Goal: Information Seeking & Learning: Learn about a topic

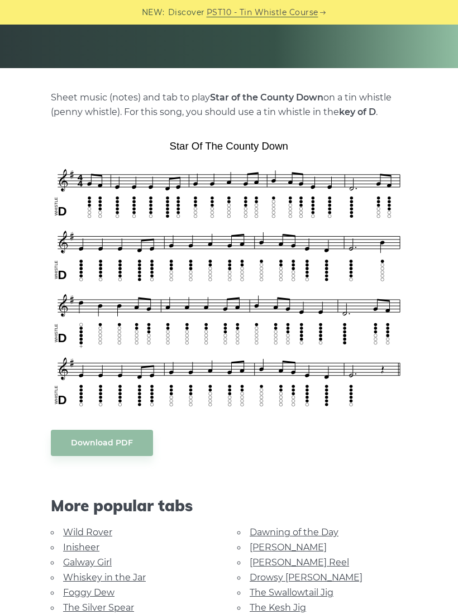
click at [95, 566] on link "Galway Girl" at bounding box center [87, 562] width 49 height 11
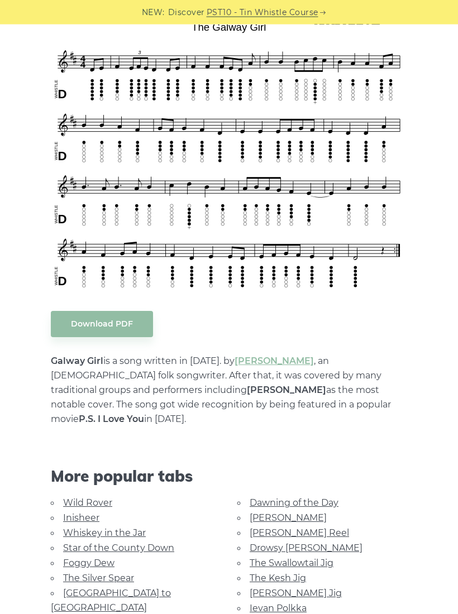
scroll to position [304, 0]
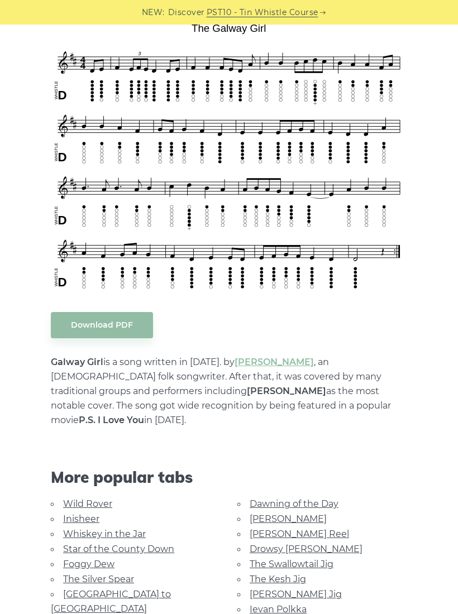
click at [253, 574] on link "The Kesh Jig" at bounding box center [278, 579] width 56 height 11
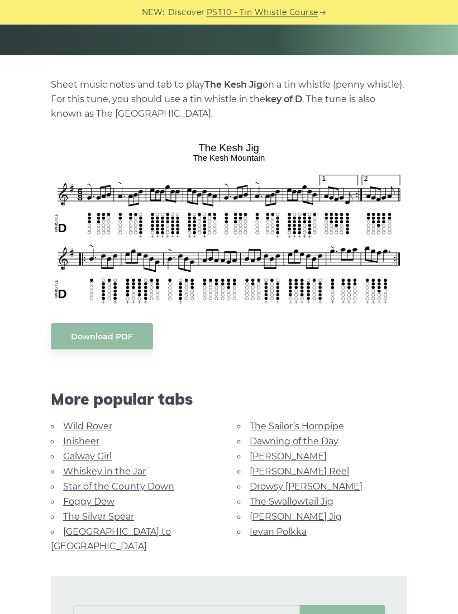
scroll to position [199, 0]
click at [281, 451] on link "[PERSON_NAME]" at bounding box center [288, 456] width 77 height 11
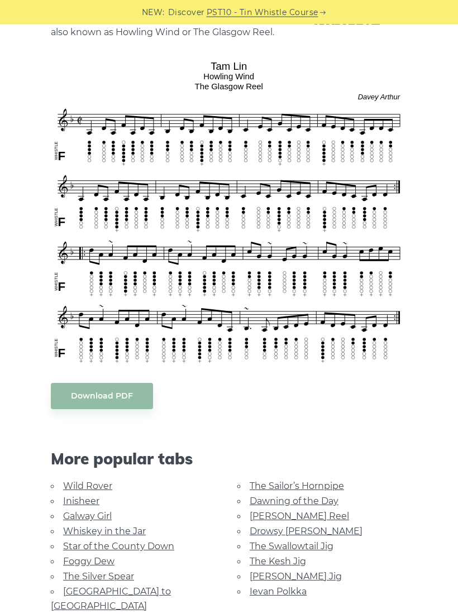
scroll to position [281, 0]
click at [109, 556] on link "Foggy Dew" at bounding box center [88, 561] width 51 height 11
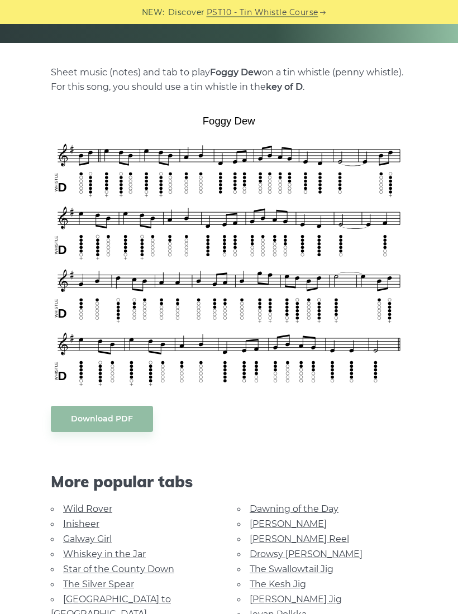
scroll to position [212, 0]
click at [89, 534] on link "Galway Girl" at bounding box center [87, 539] width 49 height 11
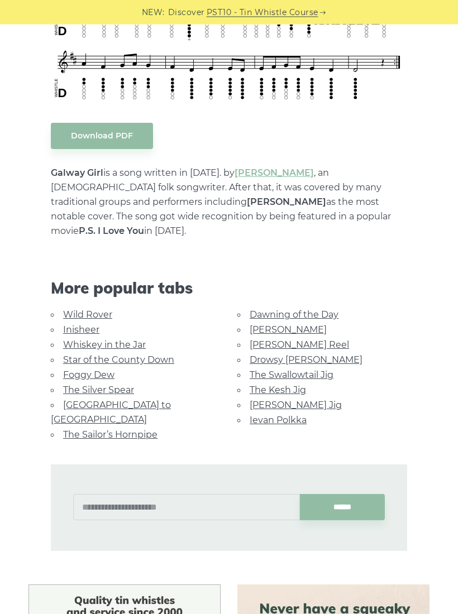
scroll to position [494, 0]
click at [95, 370] on link "Foggy Dew" at bounding box center [88, 375] width 51 height 11
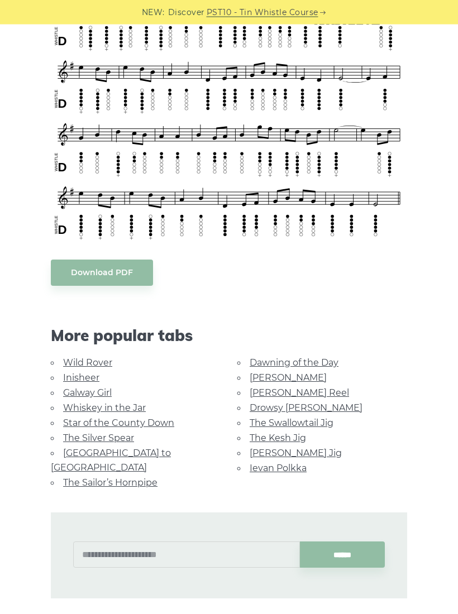
scroll to position [358, 0]
click at [63, 433] on link "The Silver Spear" at bounding box center [98, 438] width 71 height 11
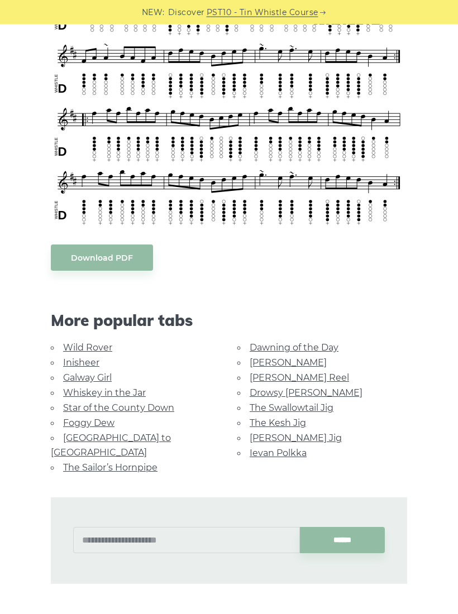
scroll to position [374, 0]
click at [151, 434] on link "[GEOGRAPHIC_DATA] to [GEOGRAPHIC_DATA]" at bounding box center [111, 445] width 120 height 25
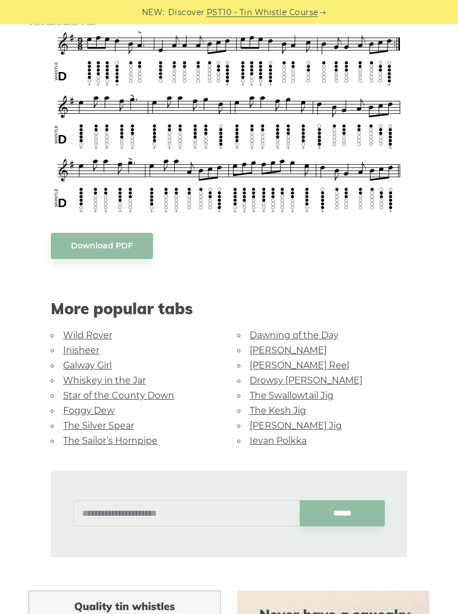
scroll to position [338, 0]
click at [299, 360] on link "[PERSON_NAME] Reel" at bounding box center [299, 365] width 99 height 11
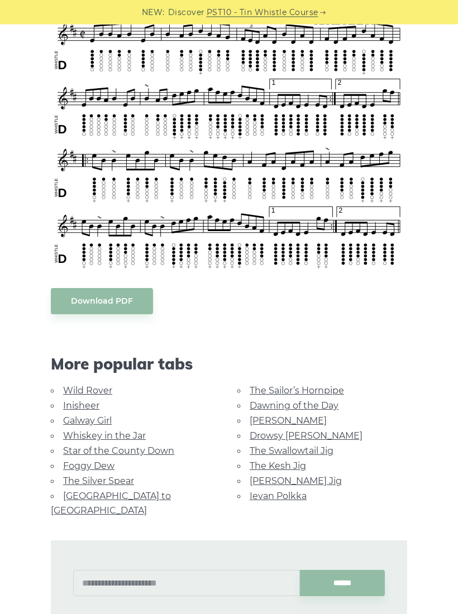
scroll to position [357, 0]
click at [294, 431] on link "Drowsy [PERSON_NAME]" at bounding box center [306, 436] width 113 height 11
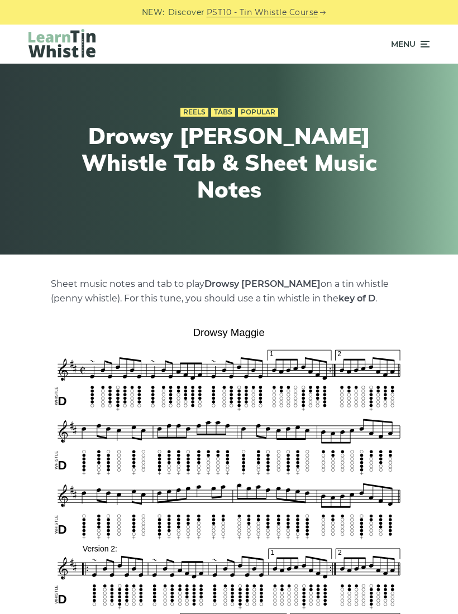
click at [426, 46] on icon at bounding box center [423, 43] width 11 height 13
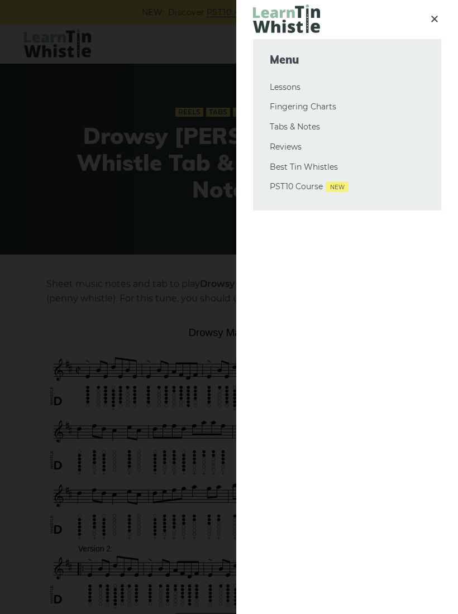
click at [310, 131] on link "Tabs & Notes" at bounding box center [347, 127] width 155 height 13
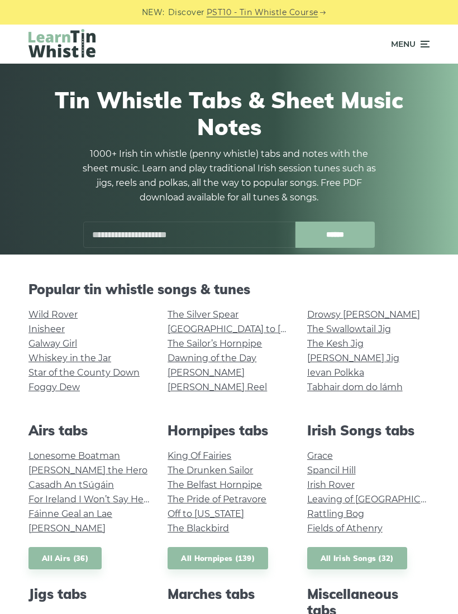
click at [372, 523] on link "Fields of Athenry" at bounding box center [344, 528] width 75 height 11
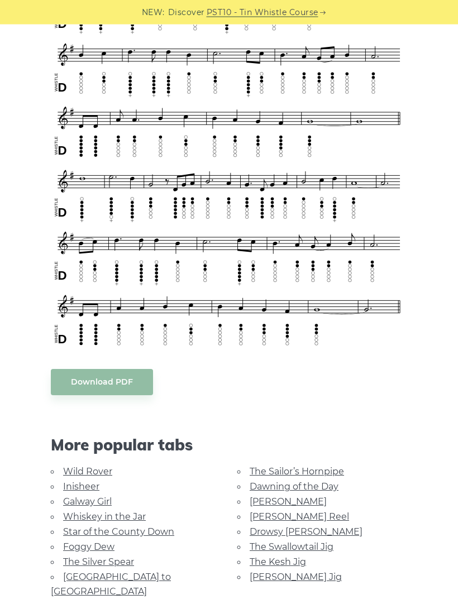
scroll to position [439, 0]
click at [329, 547] on link "The Swallowtail Jig" at bounding box center [292, 547] width 84 height 11
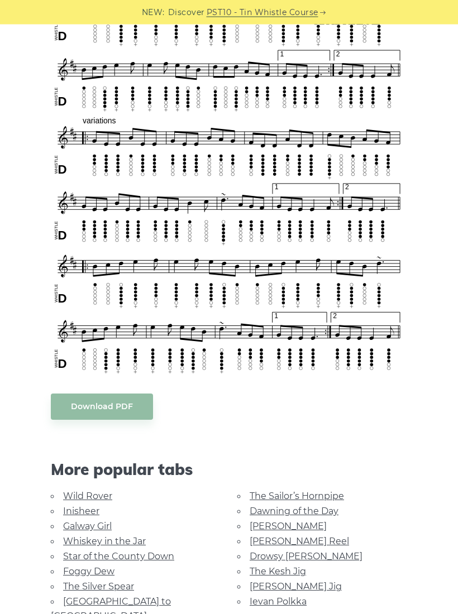
scroll to position [514, 0]
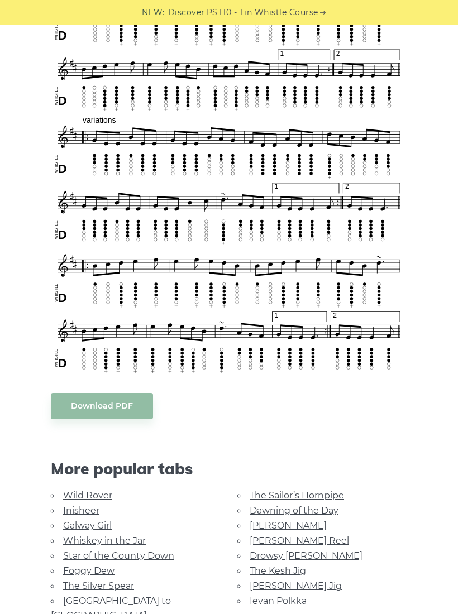
click at [301, 587] on link "[PERSON_NAME] Jig" at bounding box center [296, 586] width 92 height 11
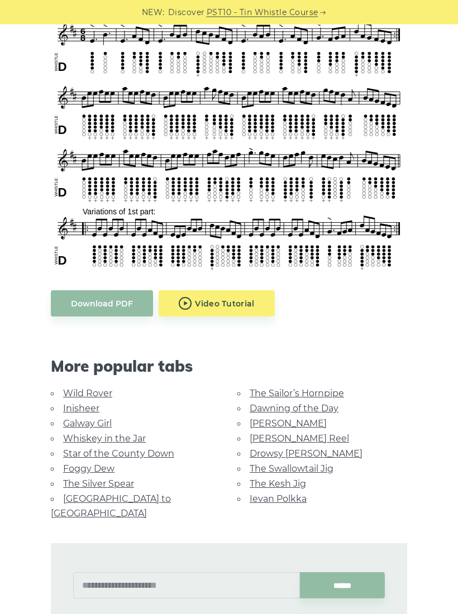
scroll to position [357, 0]
click at [250, 436] on link "[PERSON_NAME] Reel" at bounding box center [299, 438] width 99 height 11
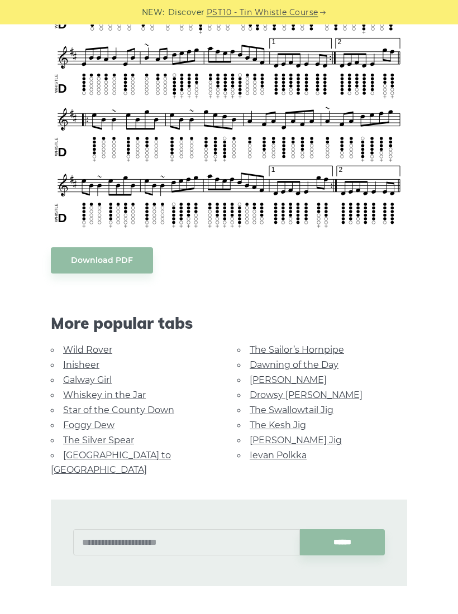
scroll to position [398, 0]
click at [252, 455] on link "Ievan Polkka" at bounding box center [278, 455] width 57 height 11
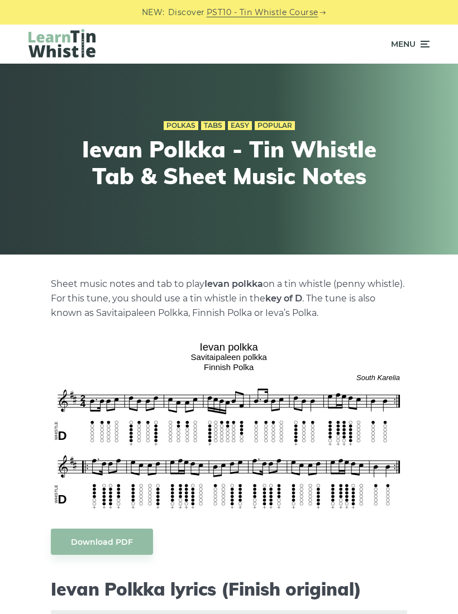
click at [425, 47] on icon at bounding box center [423, 43] width 11 height 13
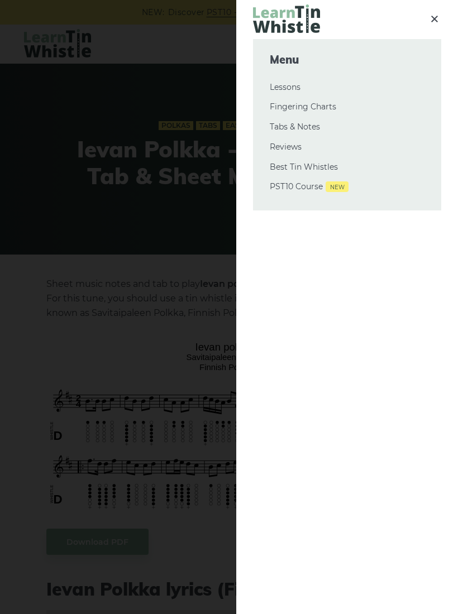
click at [280, 127] on link "Tabs & Notes" at bounding box center [347, 127] width 155 height 13
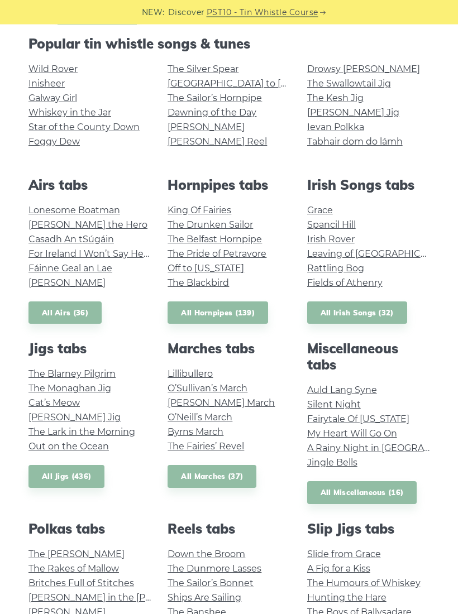
scroll to position [261, 0]
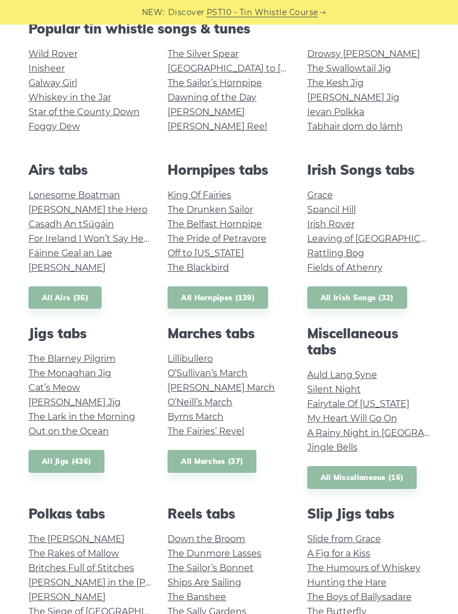
click at [41, 356] on link "The Blarney Pilgrim" at bounding box center [71, 358] width 87 height 11
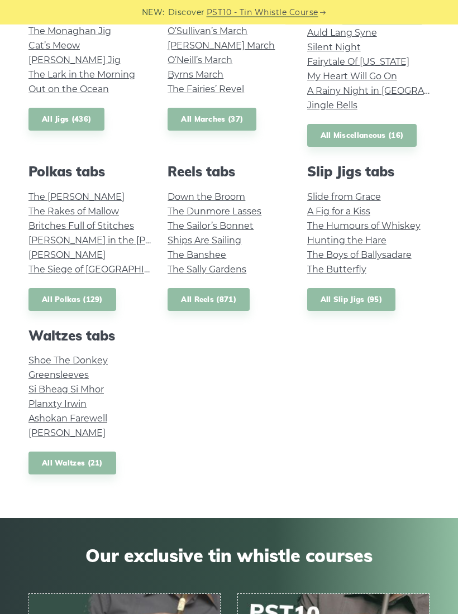
scroll to position [613, 0]
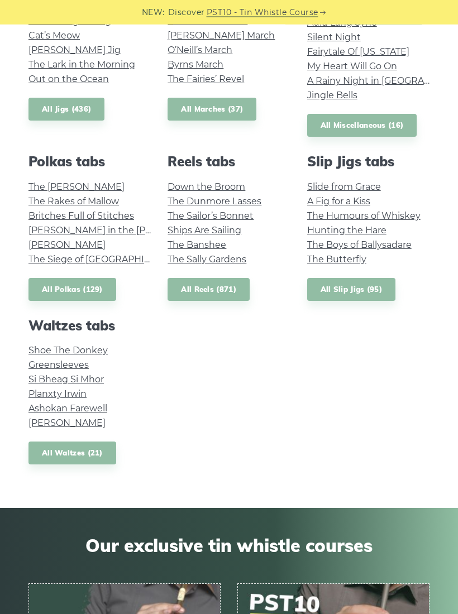
click at [73, 364] on link "Greensleeves" at bounding box center [58, 365] width 60 height 11
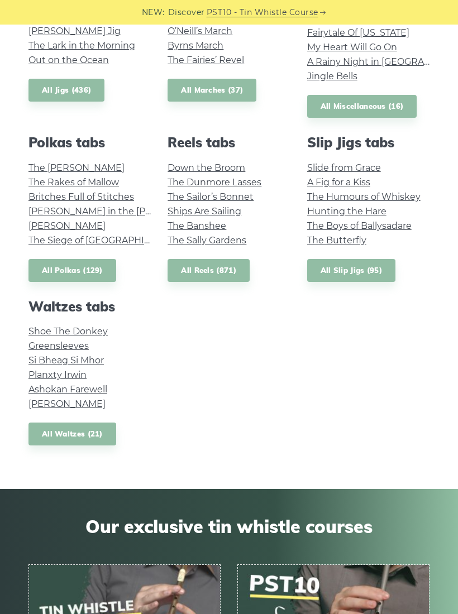
scroll to position [632, 0]
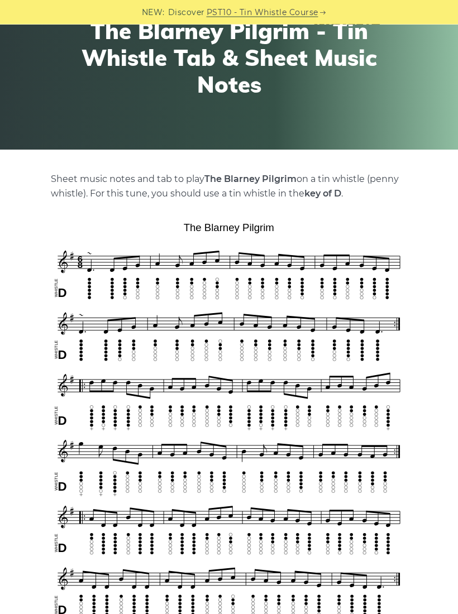
scroll to position [93, 0]
